Goal: Information Seeking & Learning: Learn about a topic

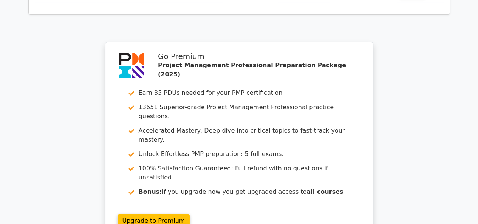
scroll to position [1534, 0]
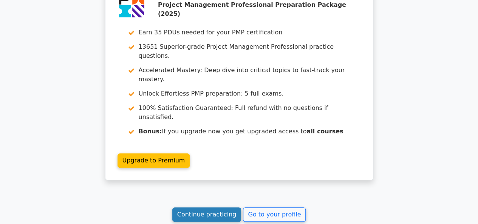
click at [191, 207] on link "Continue practicing" at bounding box center [206, 214] width 69 height 14
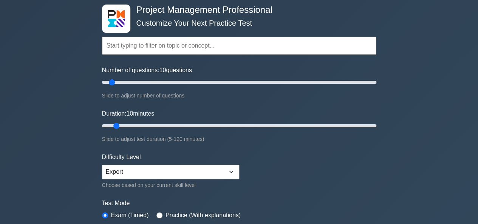
scroll to position [151, 0]
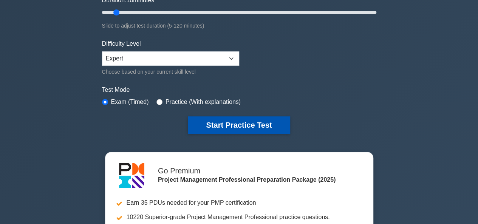
click at [213, 124] on button "Start Practice Test" at bounding box center [239, 124] width 102 height 17
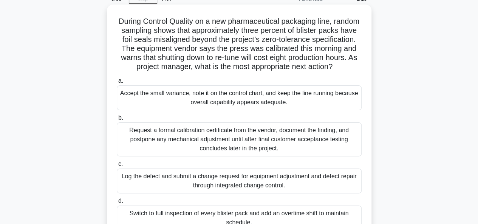
scroll to position [76, 0]
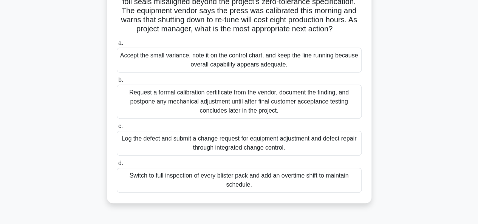
click at [209, 154] on div "Log the defect and submit a change request for equipment adjustment and defect …" at bounding box center [239, 143] width 245 height 25
click at [117, 129] on input "c. Log the defect and submit a change request for equipment adjustment and defe…" at bounding box center [117, 126] width 0 height 5
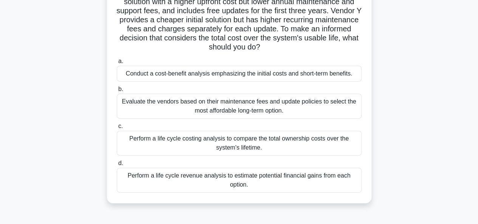
click at [280, 147] on div "Perform a life cycle costing analysis to compare the total ownership costs over…" at bounding box center [239, 143] width 245 height 25
click at [117, 129] on input "c. Perform a life cycle costing analysis to compare the total ownership costs o…" at bounding box center [117, 126] width 0 height 5
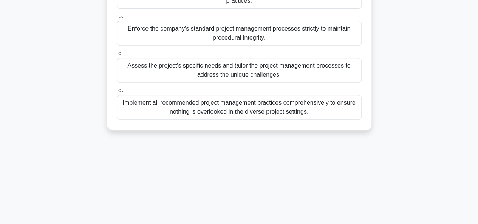
scroll to position [151, 0]
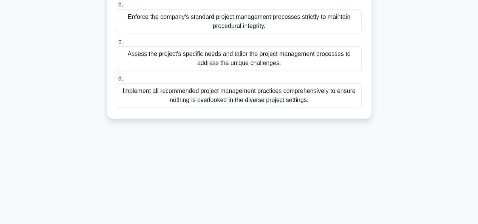
click at [213, 71] on div "Assess the project's specific needs and tailor the project management processes…" at bounding box center [239, 58] width 245 height 25
click at [117, 44] on input "c. Assess the project's specific needs and tailor the project management proces…" at bounding box center [117, 41] width 0 height 5
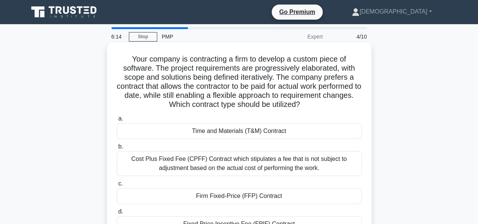
scroll to position [38, 0]
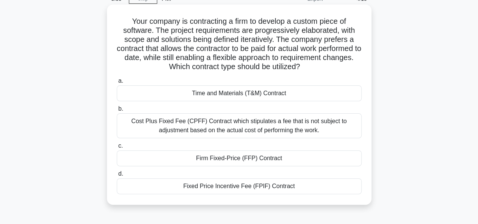
click at [244, 122] on div "Cost Plus Fixed Fee (CPFF) Contract which stipulates a fee that is not subject …" at bounding box center [239, 125] width 245 height 25
click at [117, 111] on input "b. Cost Plus Fixed Fee (CPFF) Contract which stipulates a fee that is not subje…" at bounding box center [117, 109] width 0 height 5
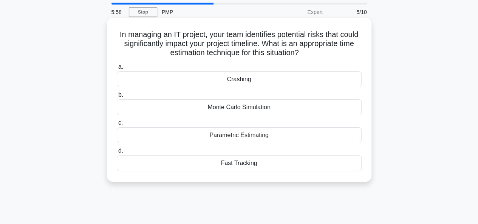
scroll to position [0, 0]
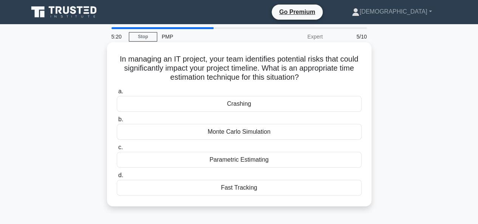
click at [210, 164] on div "Parametric Estimating" at bounding box center [239, 160] width 245 height 16
click at [117, 150] on input "c. Parametric Estimating" at bounding box center [117, 147] width 0 height 5
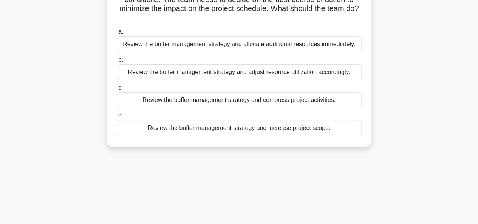
scroll to position [76, 0]
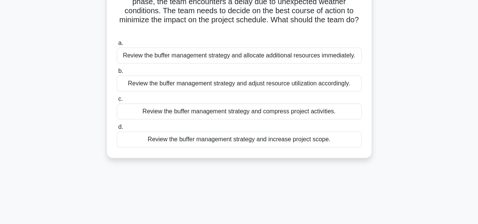
click at [201, 115] on div "Review the buffer management strategy and compress project activities." at bounding box center [239, 112] width 245 height 16
click at [117, 102] on input "c. Review the buffer management strategy and compress project activities." at bounding box center [117, 99] width 0 height 5
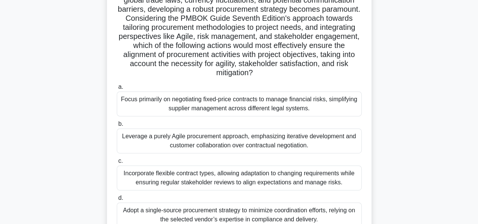
scroll to position [151, 0]
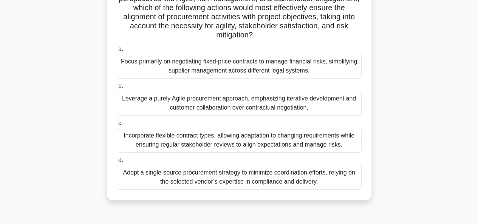
click at [268, 70] on div "Focus primarily on negotiating fixed-price contracts to manage financial risks,…" at bounding box center [239, 66] width 245 height 25
click at [117, 52] on input "a. Focus primarily on negotiating fixed-price contracts to manage financial ris…" at bounding box center [117, 49] width 0 height 5
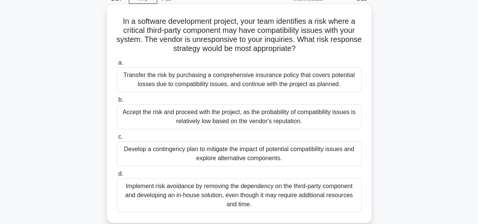
scroll to position [76, 0]
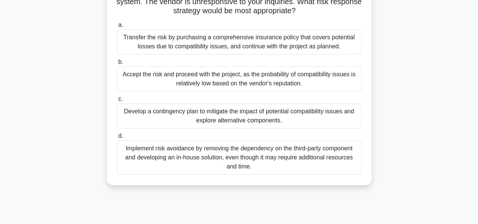
click at [231, 107] on div "Develop a contingency plan to mitigate the impact of potential compatibility is…" at bounding box center [239, 116] width 245 height 25
click at [117, 102] on input "c. Develop a contingency plan to mitigate the impact of potential compatibility…" at bounding box center [117, 99] width 0 height 5
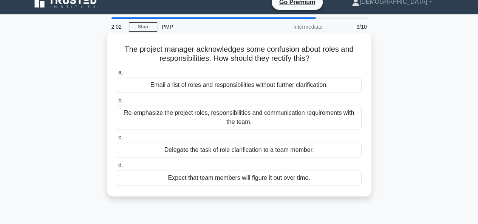
scroll to position [0, 0]
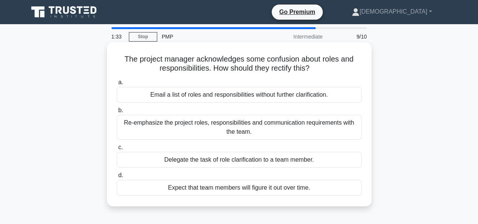
click at [221, 124] on div "Re-emphasize the project roles, responsibilities and communication requirements…" at bounding box center [239, 127] width 245 height 25
click at [117, 113] on input "b. Re-emphasize the project roles, responsibilities and communication requireme…" at bounding box center [117, 110] width 0 height 5
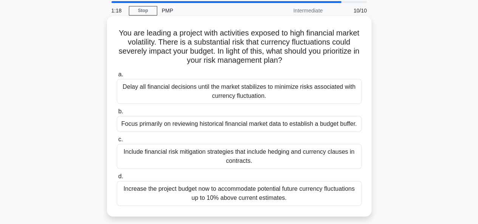
scroll to position [38, 0]
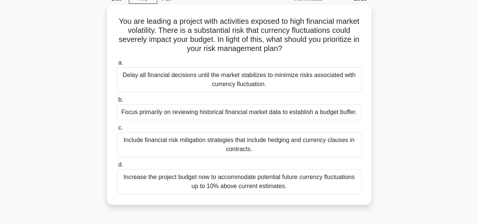
click at [256, 141] on div "Include financial risk mitigation strategies that include hedging and currency …" at bounding box center [239, 144] width 245 height 25
click at [117, 130] on input "c. Include financial risk mitigation strategies that include hedging and curren…" at bounding box center [117, 127] width 0 height 5
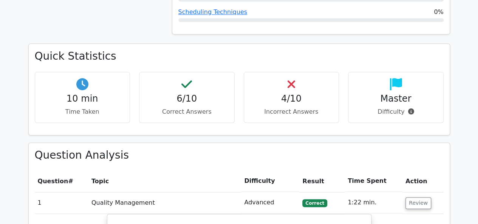
scroll to position [529, 0]
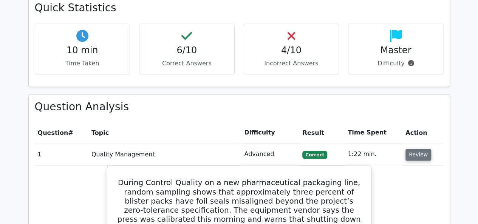
click at [415, 149] on button "Review" at bounding box center [418, 155] width 26 height 12
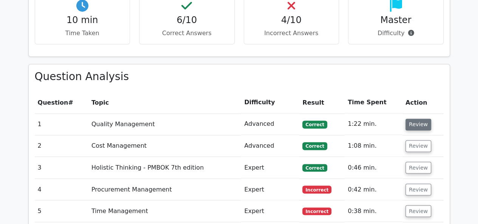
scroll to position [605, 0]
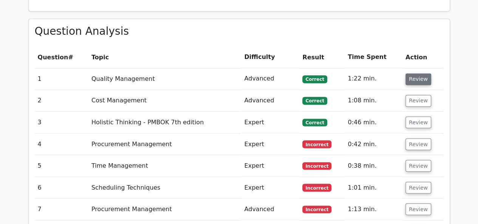
click at [407, 73] on button "Review" at bounding box center [418, 79] width 26 height 12
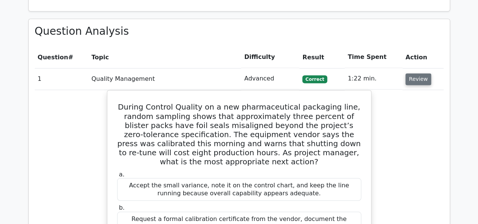
click at [410, 73] on button "Review" at bounding box center [418, 79] width 26 height 12
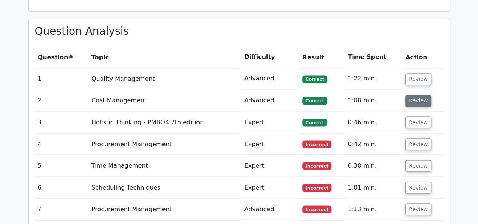
click at [413, 95] on button "Review" at bounding box center [418, 101] width 26 height 12
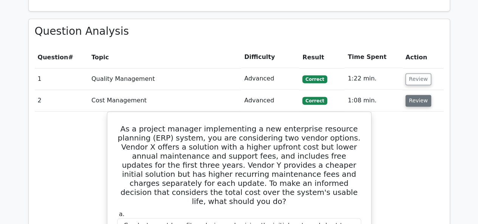
click at [408, 95] on button "Review" at bounding box center [418, 101] width 26 height 12
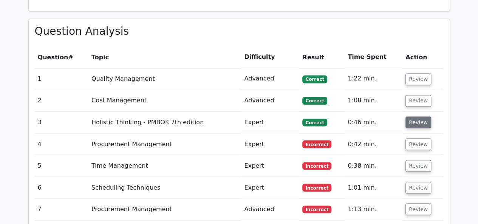
click at [405, 116] on button "Review" at bounding box center [418, 122] width 26 height 12
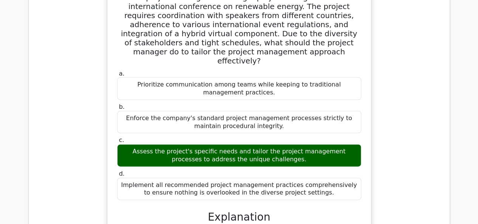
scroll to position [680, 0]
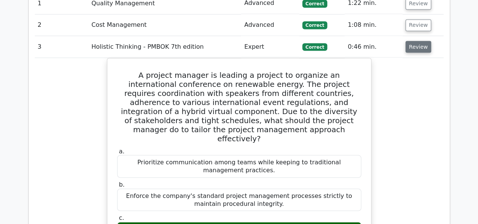
click at [427, 41] on button "Review" at bounding box center [418, 47] width 26 height 12
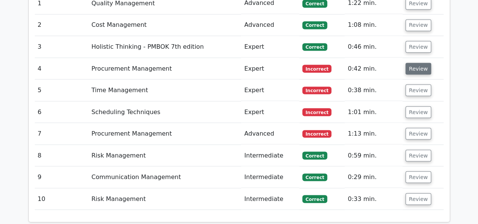
click at [421, 63] on button "Review" at bounding box center [418, 69] width 26 height 12
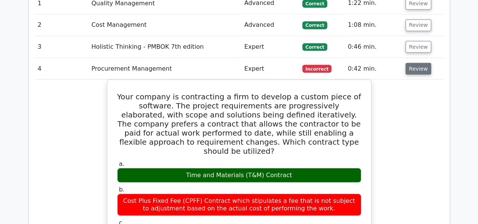
click at [421, 63] on button "Review" at bounding box center [418, 69] width 26 height 12
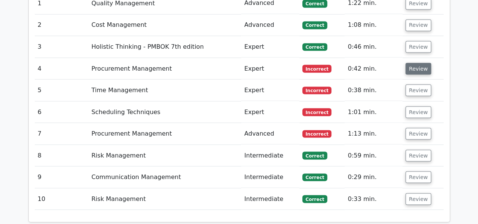
click at [421, 63] on button "Review" at bounding box center [418, 69] width 26 height 12
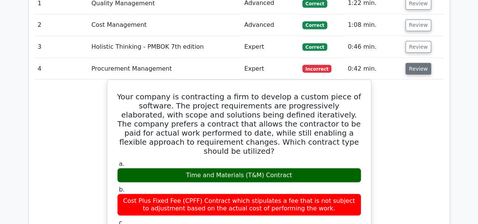
click at [416, 63] on button "Review" at bounding box center [418, 69] width 26 height 12
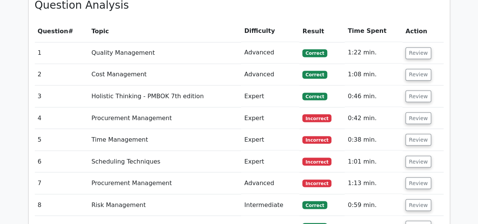
scroll to position [642, 0]
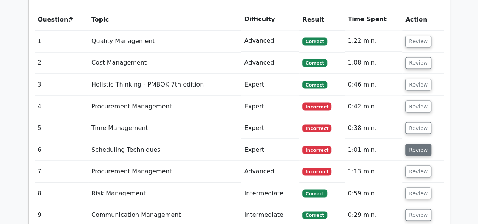
click at [415, 144] on button "Review" at bounding box center [418, 150] width 26 height 12
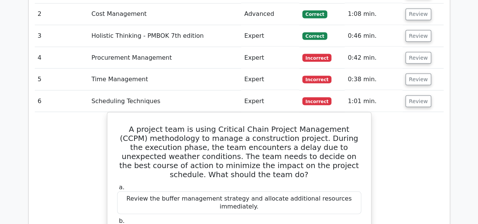
scroll to position [680, 0]
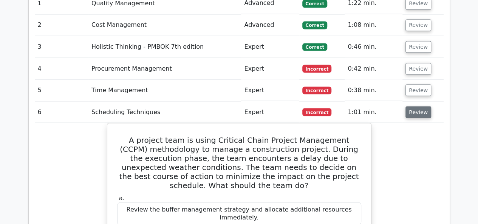
click at [410, 106] on button "Review" at bounding box center [418, 112] width 26 height 12
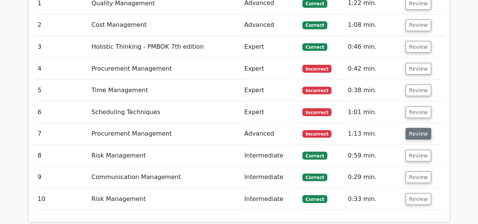
click at [405, 128] on button "Review" at bounding box center [418, 134] width 26 height 12
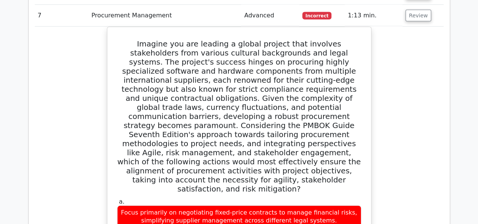
scroll to position [718, 0]
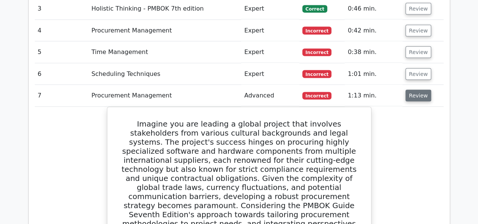
click at [416, 90] on button "Review" at bounding box center [418, 96] width 26 height 12
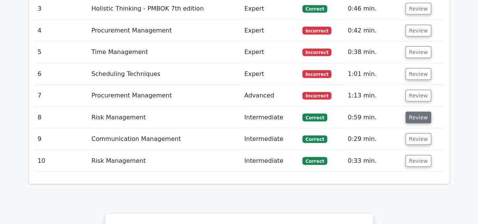
click at [406, 112] on button "Review" at bounding box center [418, 118] width 26 height 12
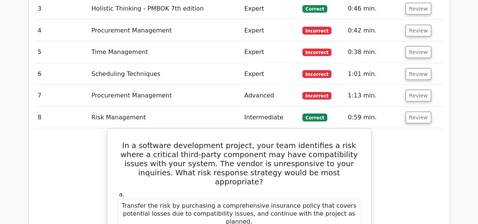
click at [416, 107] on td "Review" at bounding box center [422, 118] width 41 height 22
click at [419, 112] on button "Review" at bounding box center [418, 118] width 26 height 12
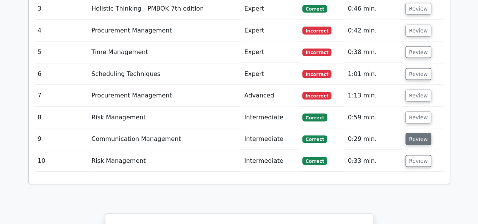
click at [413, 133] on button "Review" at bounding box center [418, 139] width 26 height 12
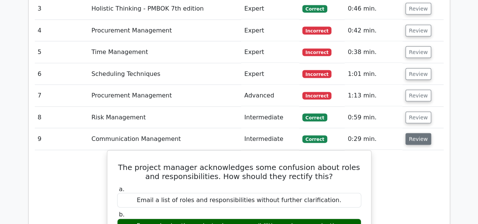
click at [413, 133] on button "Review" at bounding box center [418, 139] width 26 height 12
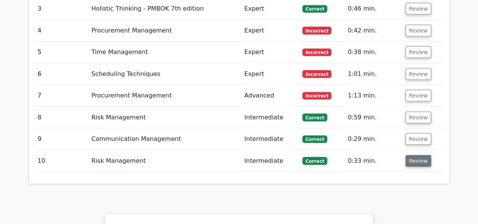
click at [413, 155] on button "Review" at bounding box center [418, 161] width 26 height 12
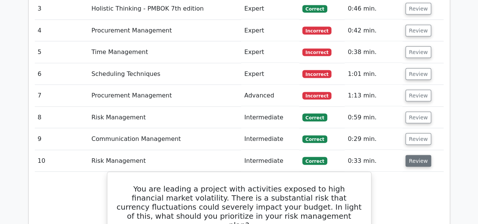
click at [413, 155] on button "Review" at bounding box center [418, 161] width 26 height 12
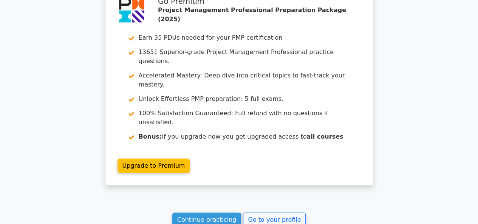
scroll to position [982, 0]
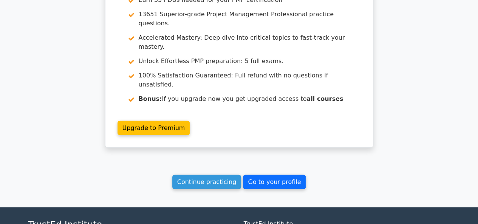
click at [284, 175] on link "Go to your profile" at bounding box center [274, 182] width 63 height 14
